Goal: Task Accomplishment & Management: Complete application form

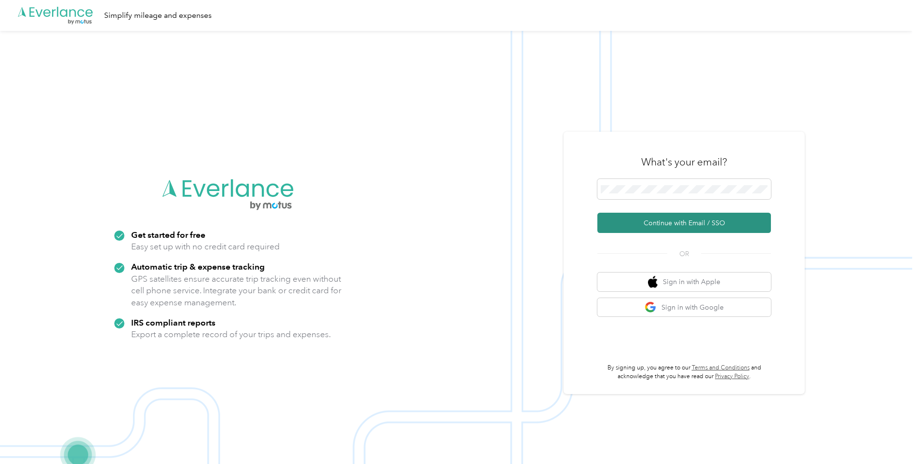
click at [648, 219] on button "Continue with Email / SSO" at bounding box center [683, 223] width 173 height 20
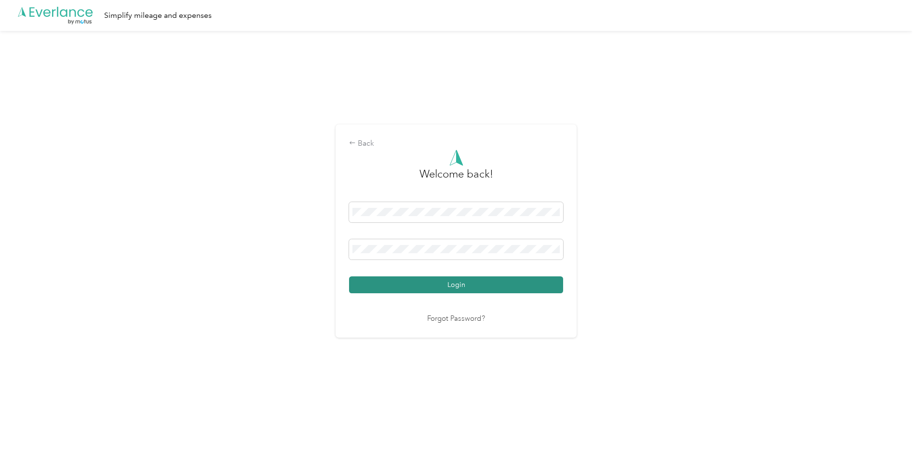
click at [476, 286] on button "Login" at bounding box center [456, 284] width 214 height 17
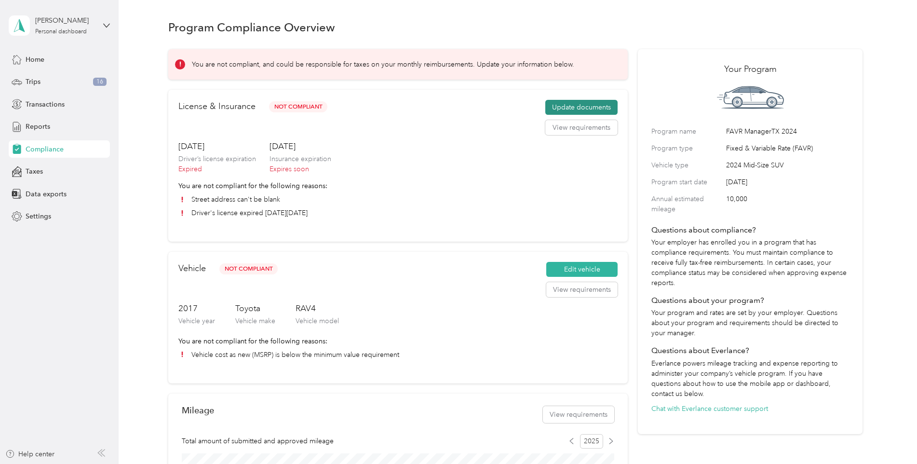
click at [555, 108] on button "Update documents" at bounding box center [581, 107] width 72 height 15
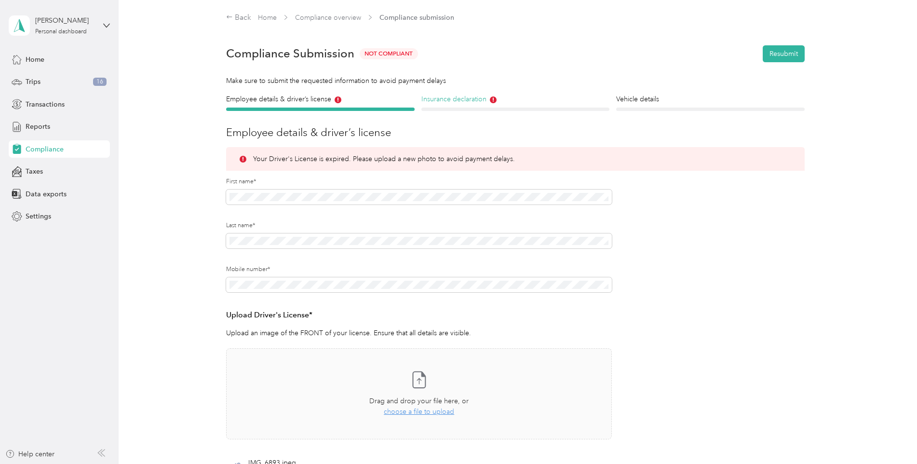
click at [456, 99] on h4 "Insurance declaration" at bounding box center [515, 99] width 188 height 10
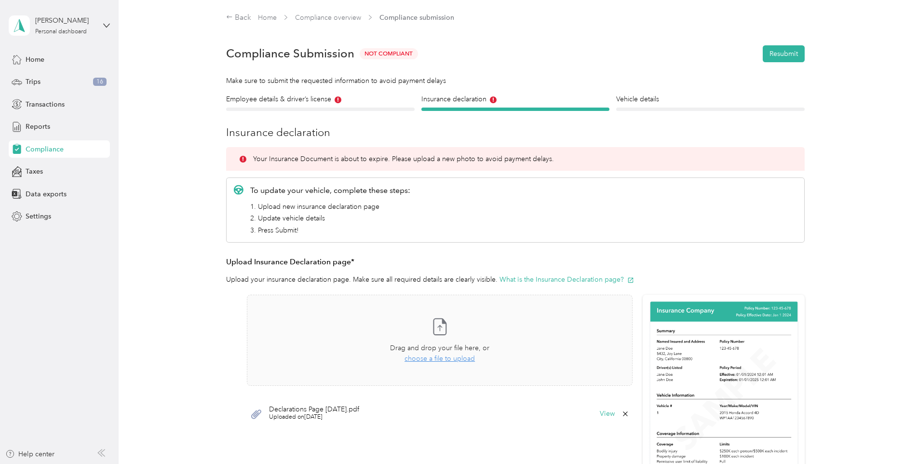
click at [327, 106] on div "Employee details & driver’s license License" at bounding box center [320, 102] width 188 height 17
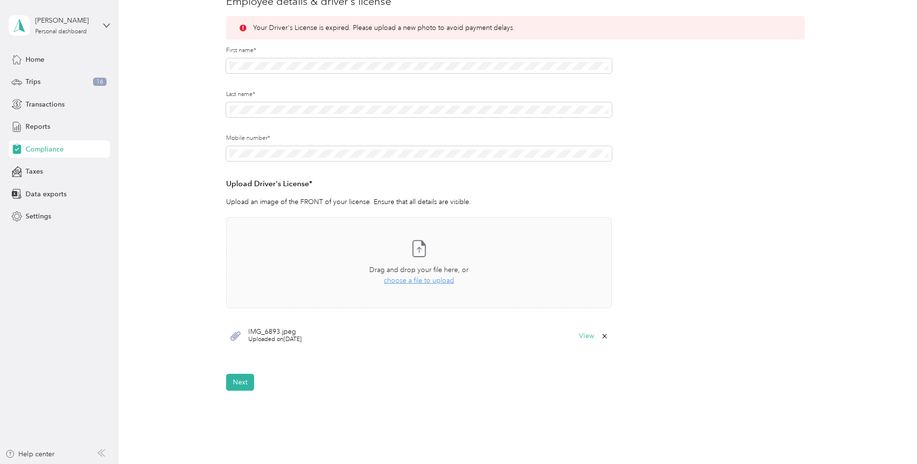
scroll to position [145, 0]
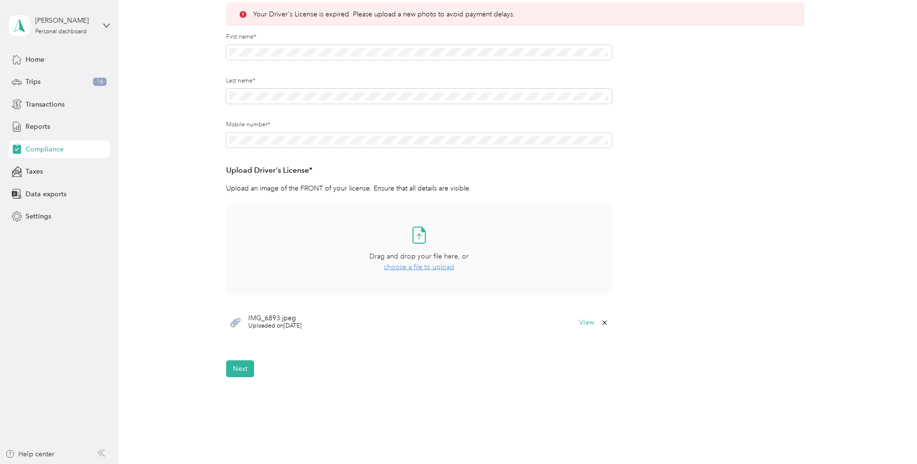
click at [413, 264] on span "choose a file to upload" at bounding box center [419, 267] width 70 height 8
click at [587, 326] on button "View" at bounding box center [586, 322] width 15 height 7
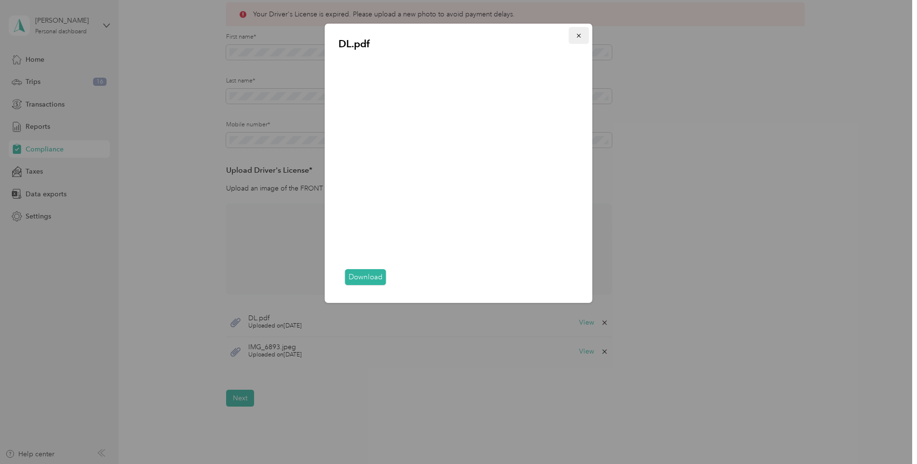
click at [583, 37] on button "button" at bounding box center [579, 35] width 20 height 17
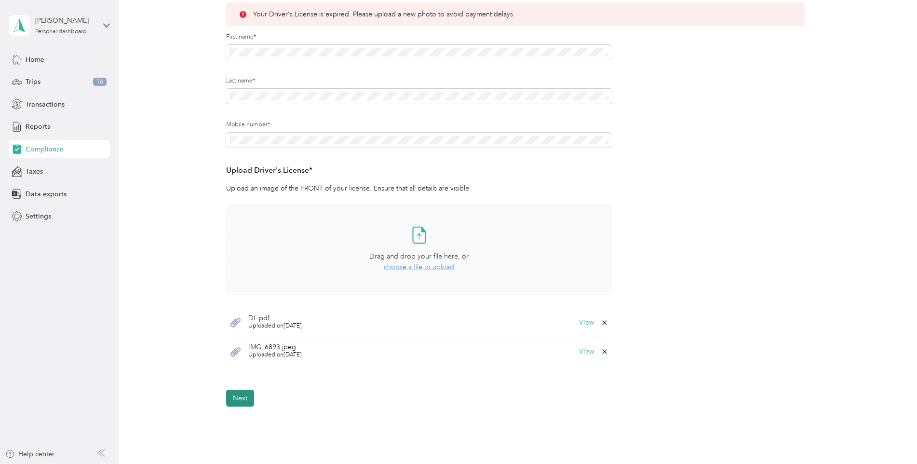
click at [236, 399] on button "Next" at bounding box center [240, 397] width 28 height 17
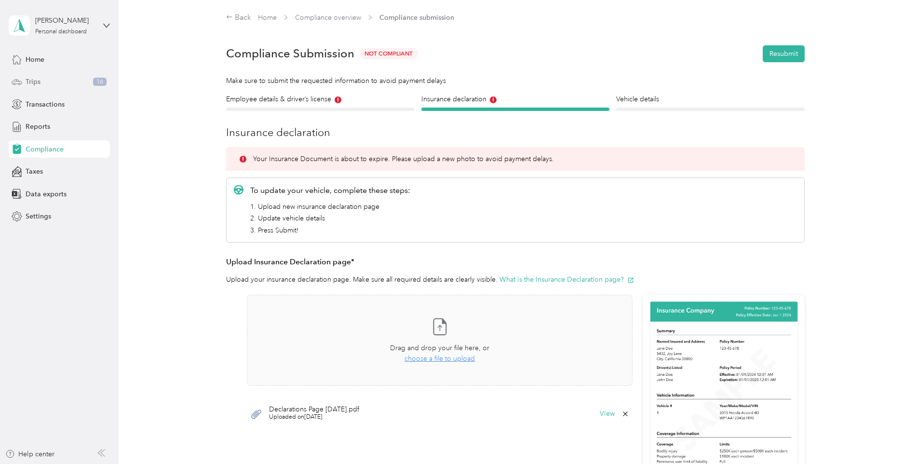
click at [63, 81] on div "Trips 16" at bounding box center [59, 81] width 101 height 17
